Goal: Task Accomplishment & Management: Manage account settings

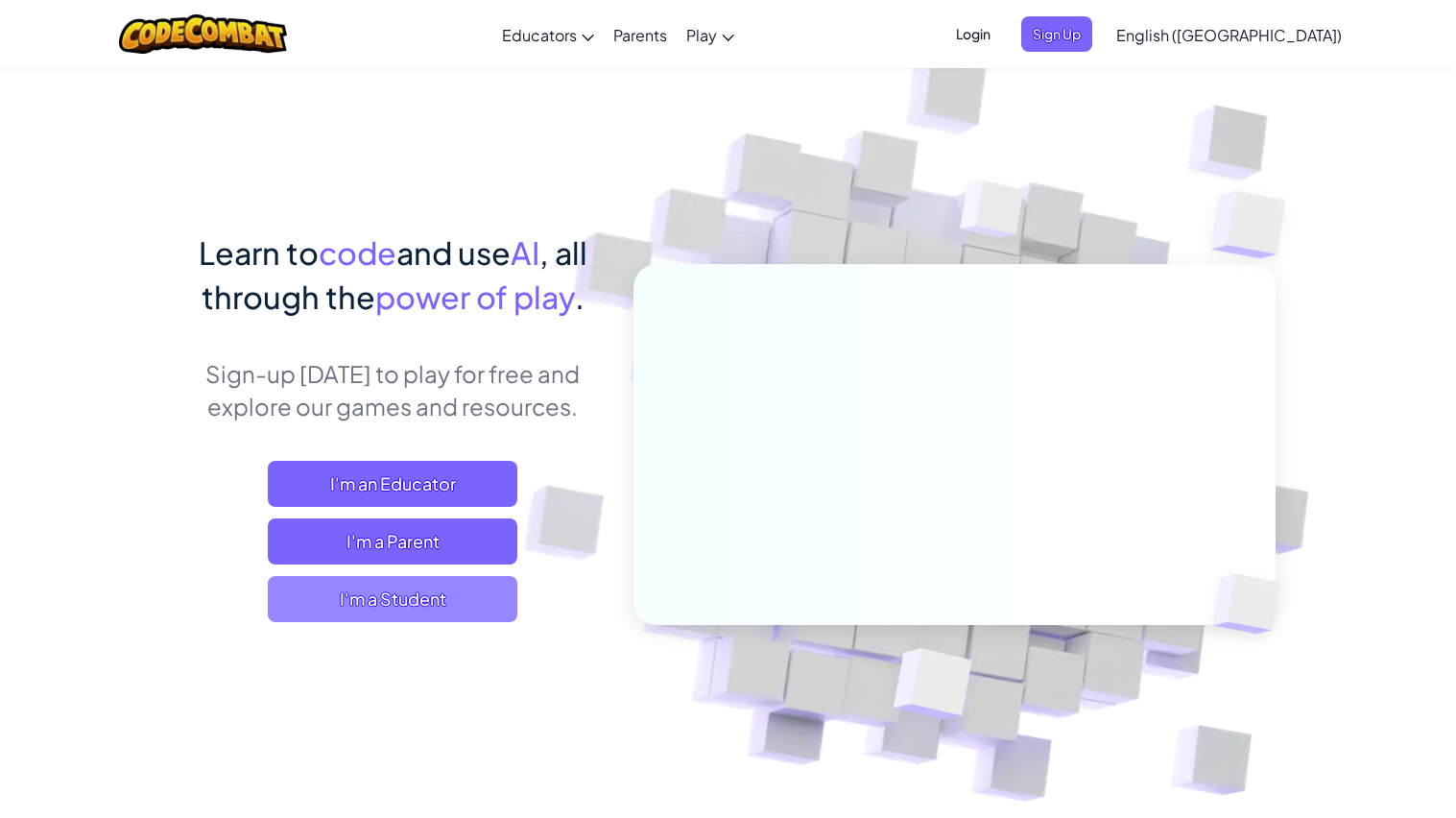
click at [382, 589] on span "I'm a Student" at bounding box center [393, 598] width 249 height 46
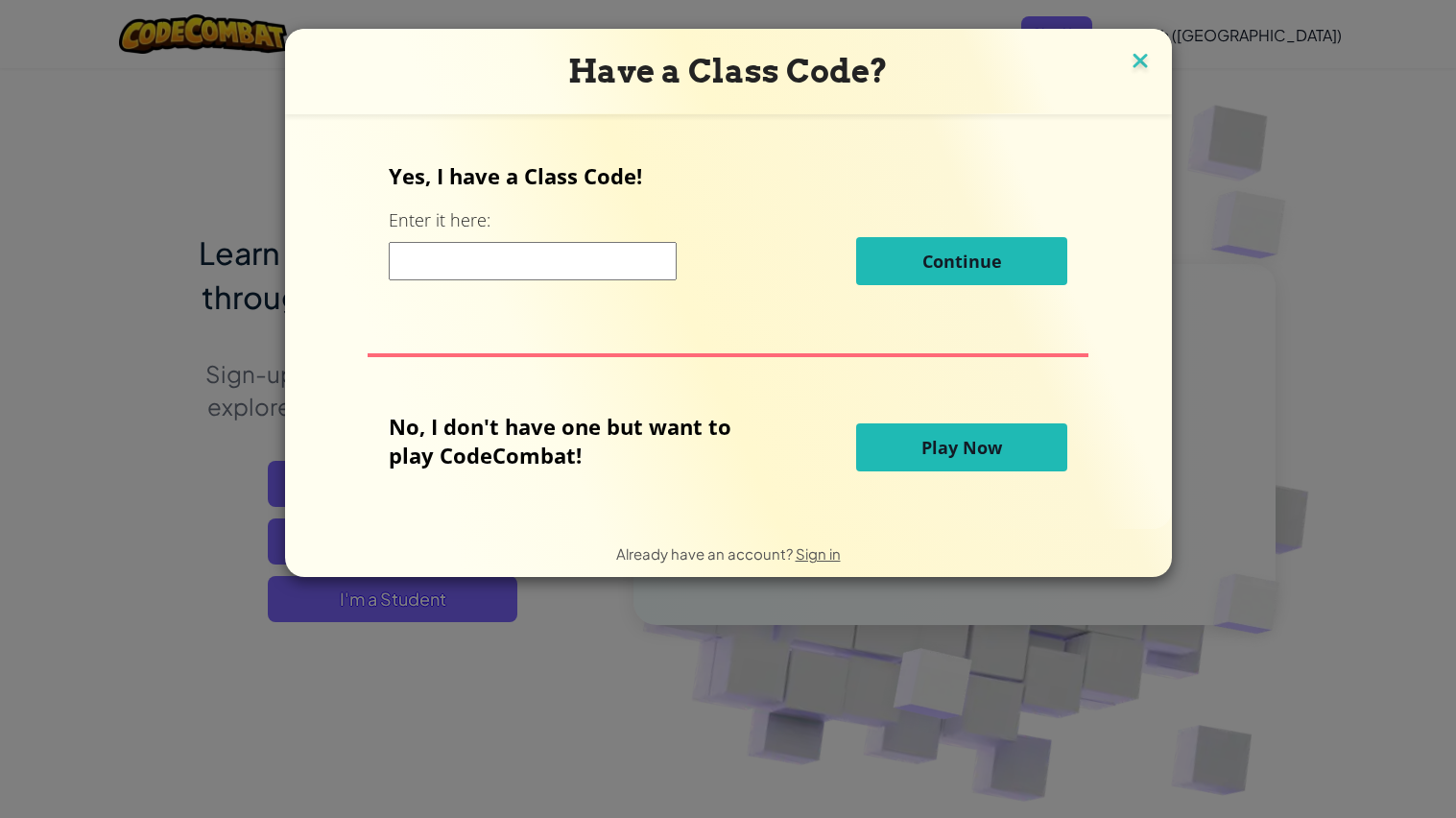
click at [1137, 73] on img at bounding box center [1139, 62] width 25 height 29
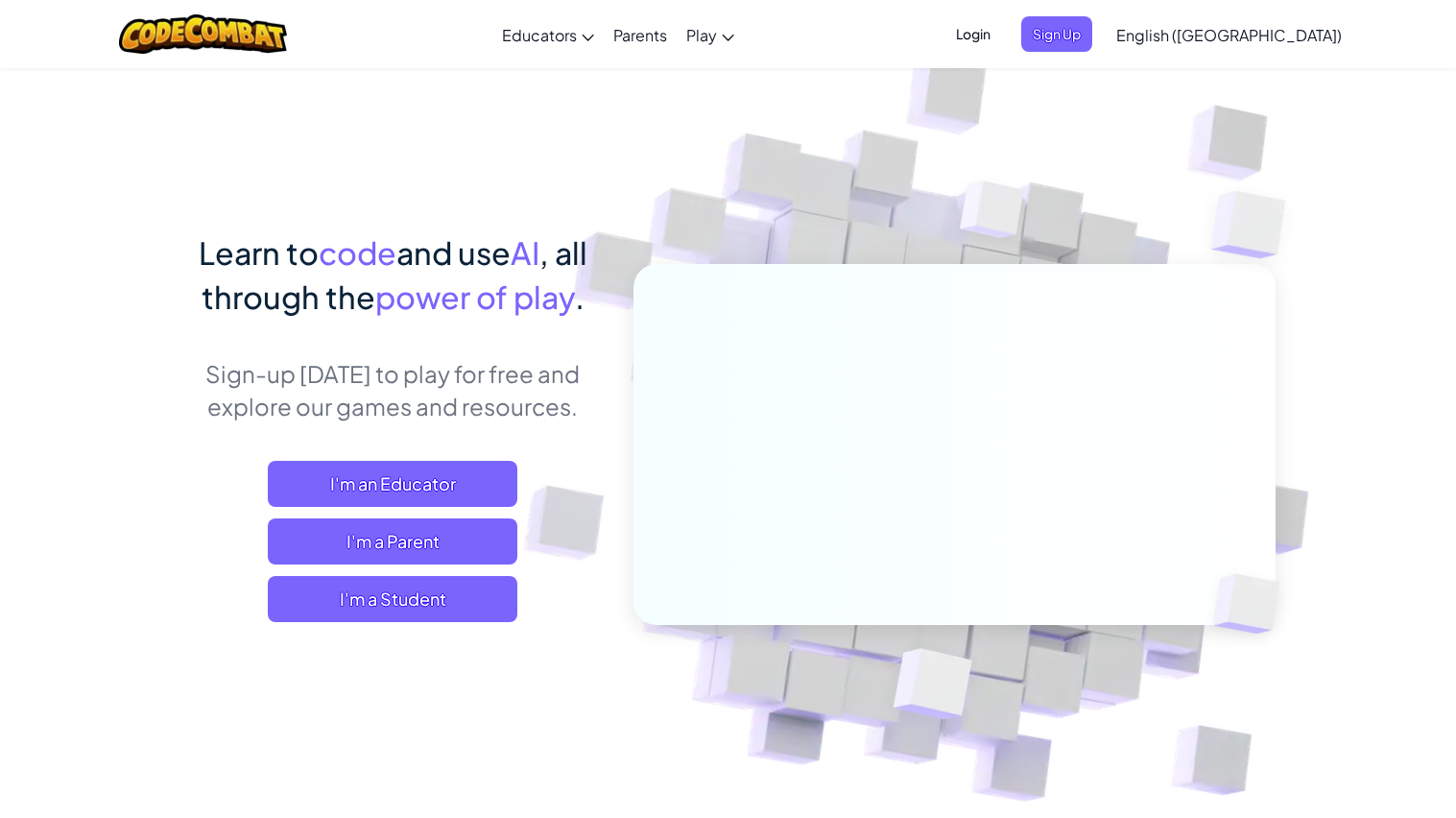
click at [1002, 36] on span "Login" at bounding box center [973, 34] width 57 height 36
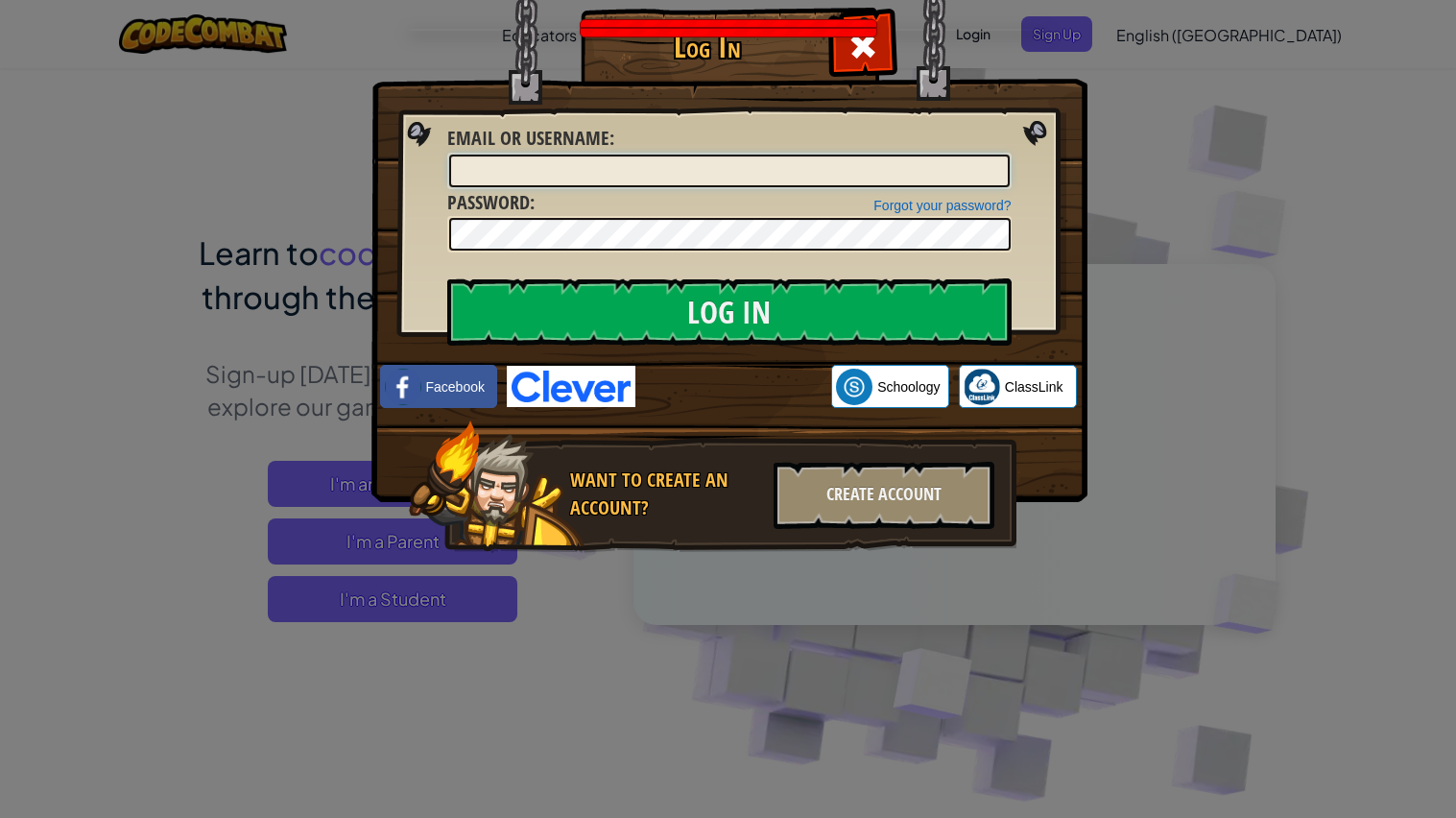
click at [901, 163] on input "Email or Username :" at bounding box center [729, 170] width 561 height 33
type input "[DOMAIN_NAME]"
click at [447, 278] on input "Log In" at bounding box center [729, 312] width 565 height 67
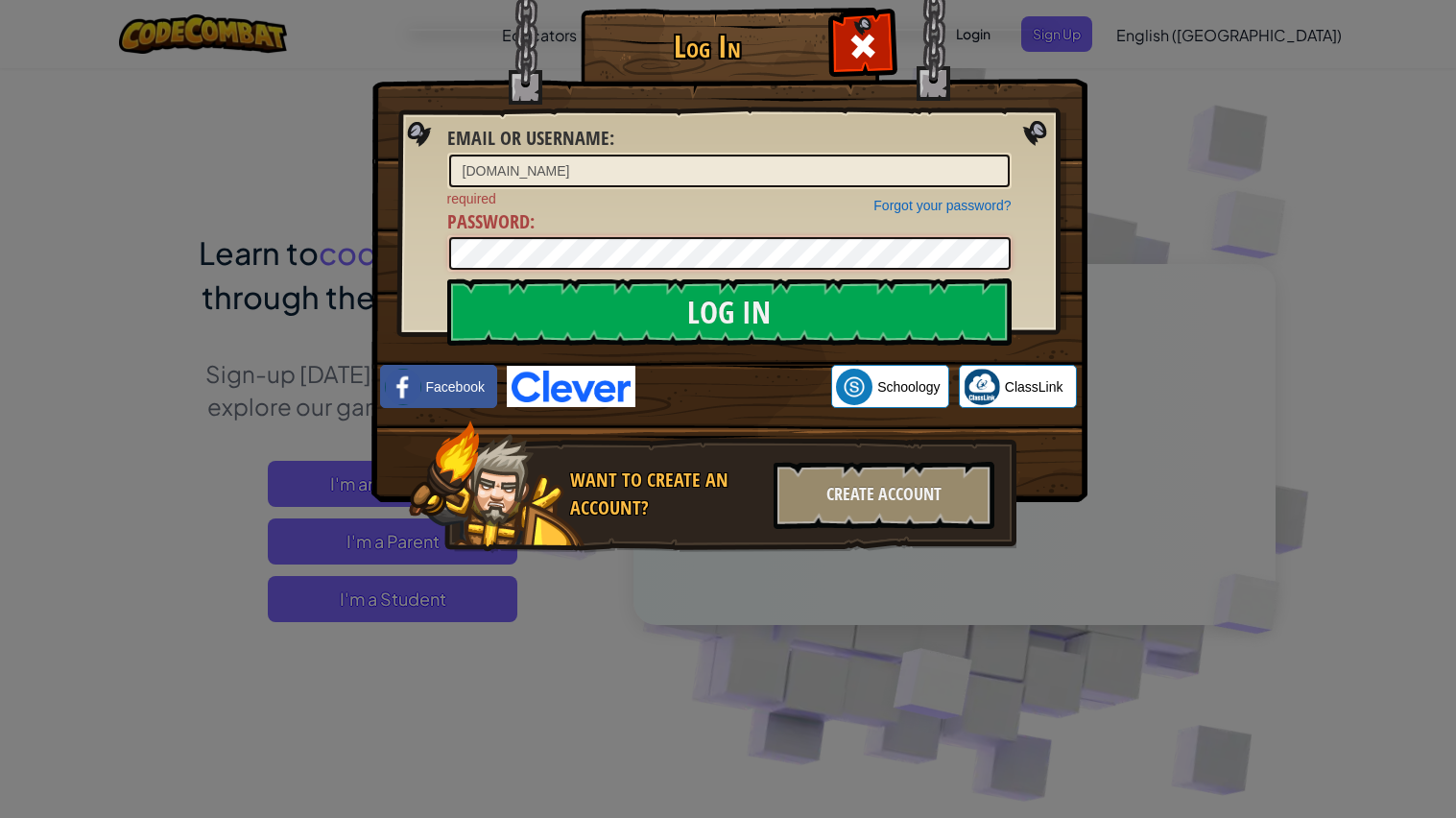
click at [447, 278] on input "Log In" at bounding box center [729, 312] width 565 height 67
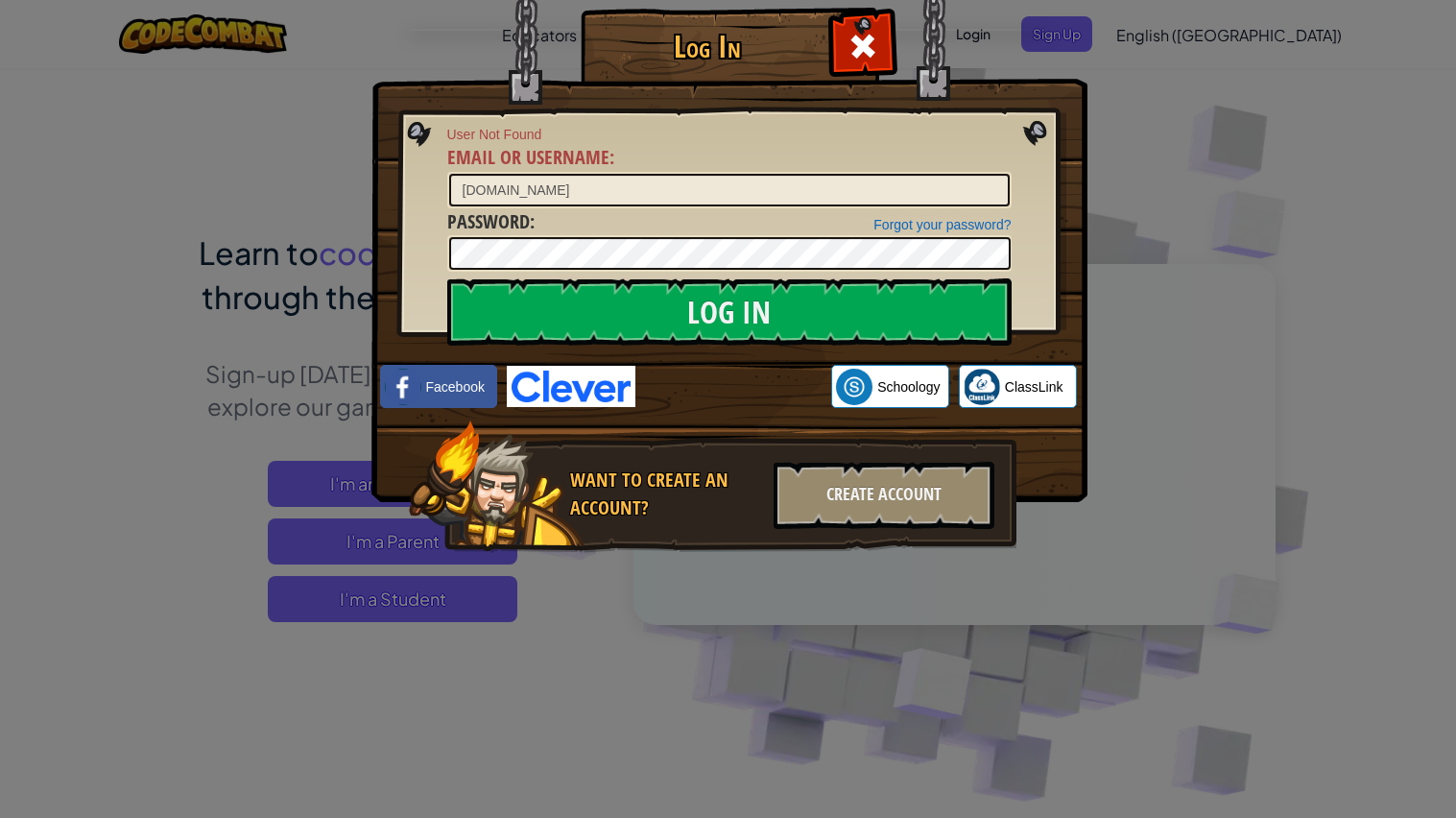
click at [1128, 128] on div "Log In User Not Found Email or Username : [DOMAIN_NAME] Forgot your password? P…" at bounding box center [728, 409] width 1456 height 818
